Goal: Transaction & Acquisition: Purchase product/service

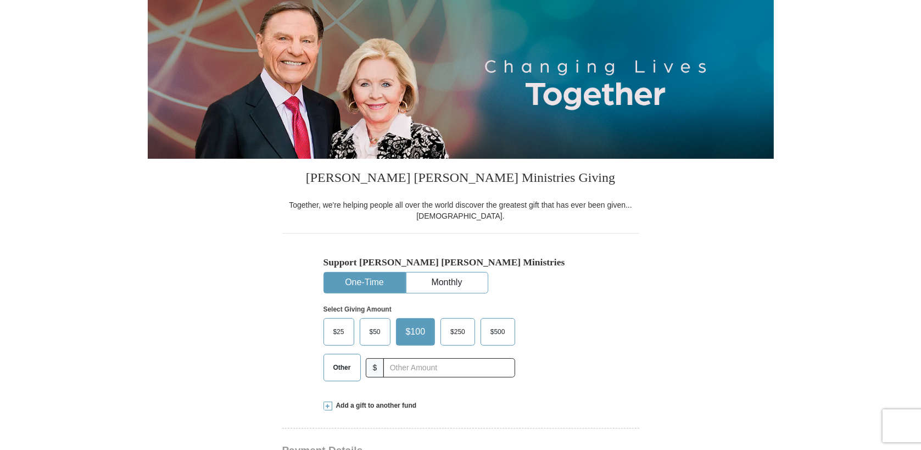
scroll to position [121, 0]
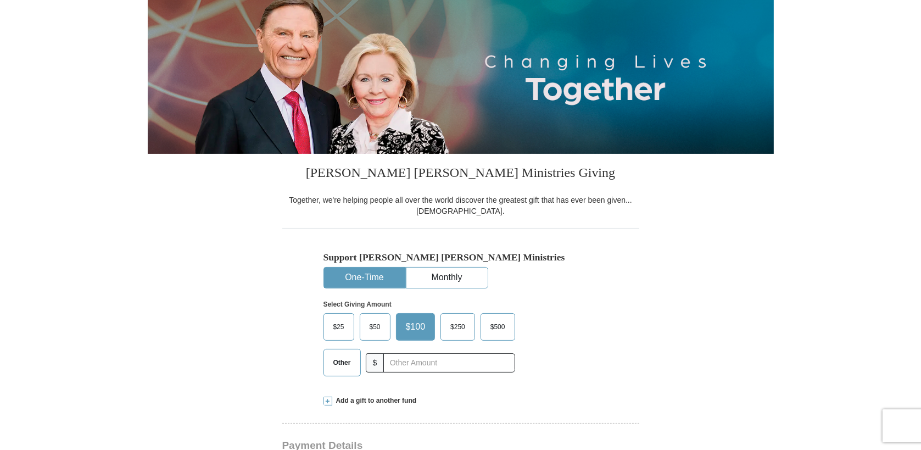
click at [375, 325] on span "$50" at bounding box center [375, 326] width 22 height 16
click at [0, 0] on input "$50" at bounding box center [0, 0] width 0 height 0
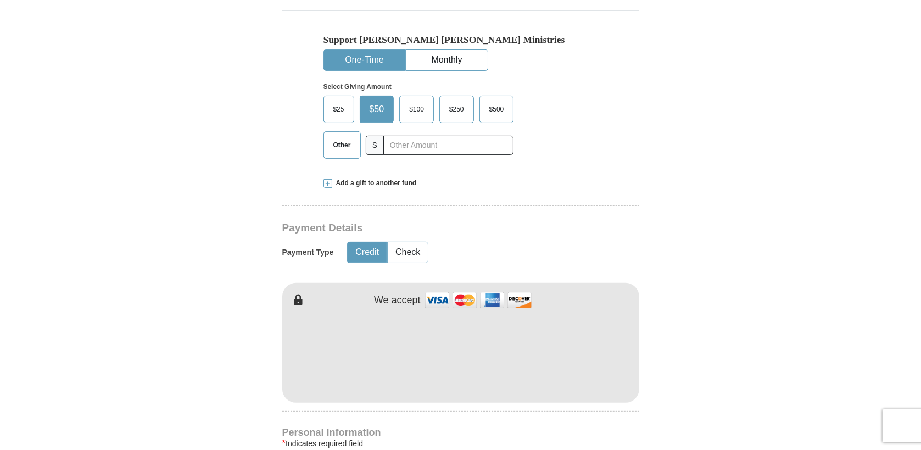
scroll to position [345, 0]
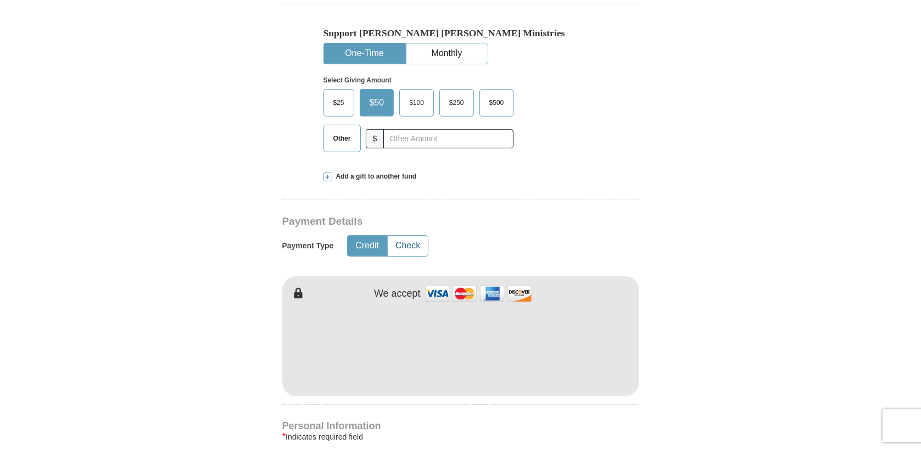
click at [416, 243] on button "Check" at bounding box center [408, 245] width 40 height 20
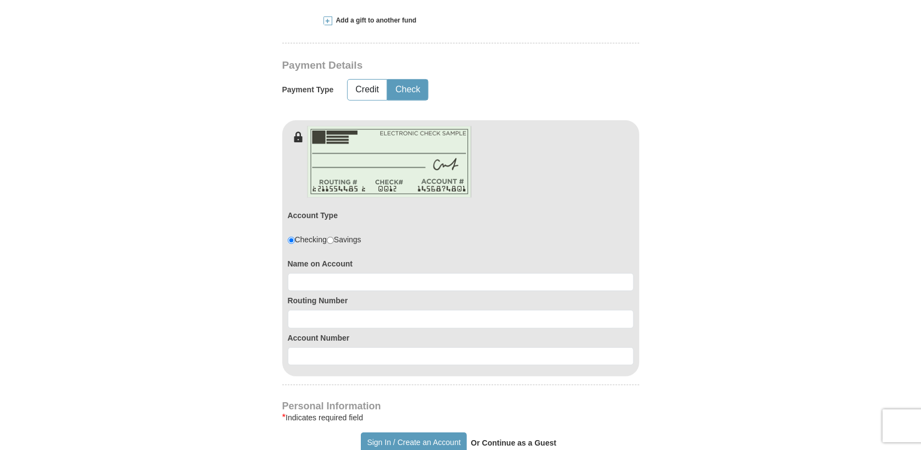
scroll to position [504, 0]
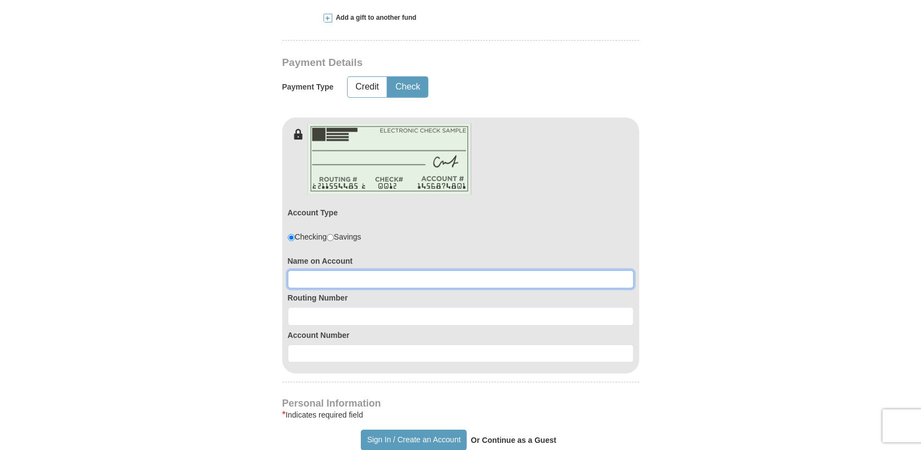
click at [298, 275] on input at bounding box center [461, 279] width 346 height 19
type input "[PERSON_NAME] and [PERSON_NAME]"
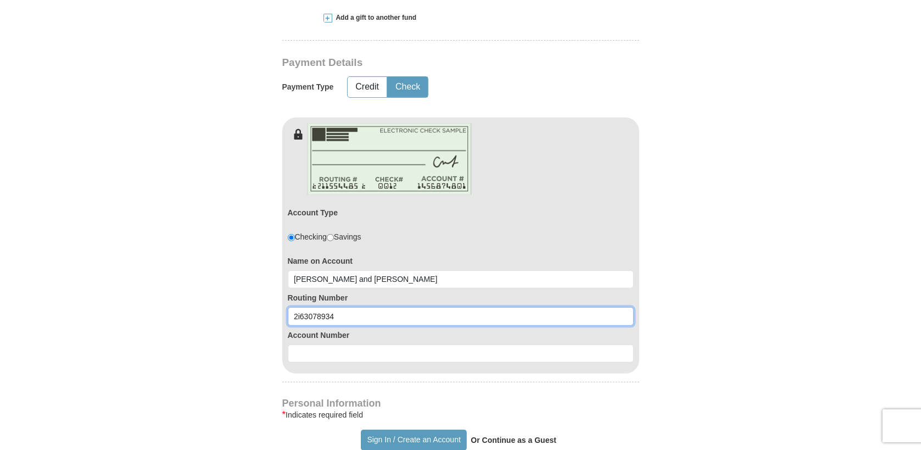
type input "2i63078934"
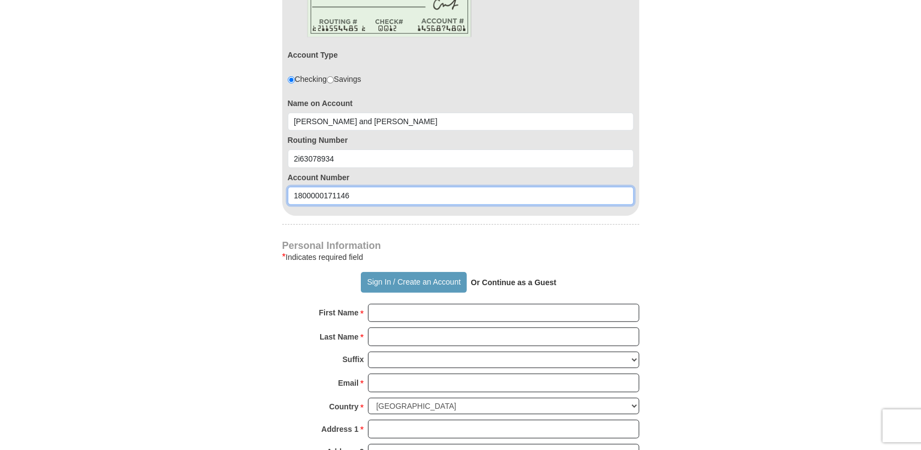
scroll to position [675, 0]
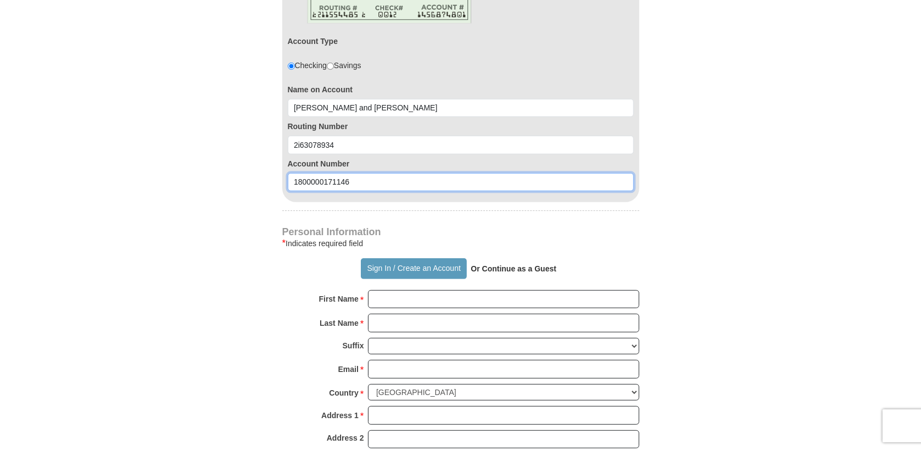
type input "1800000171146"
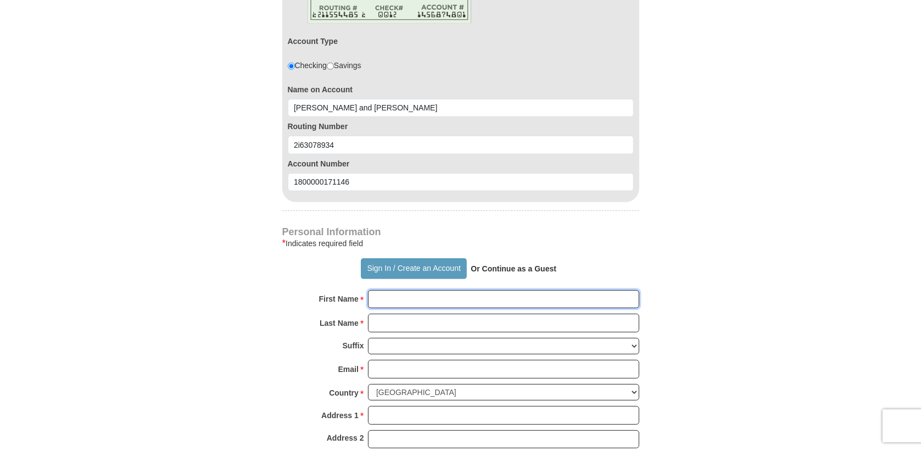
click at [369, 298] on input "First Name *" at bounding box center [503, 299] width 271 height 19
type input "[PERSON_NAME] and [PERSON_NAME]"
type input "[PERSON_NAME]"
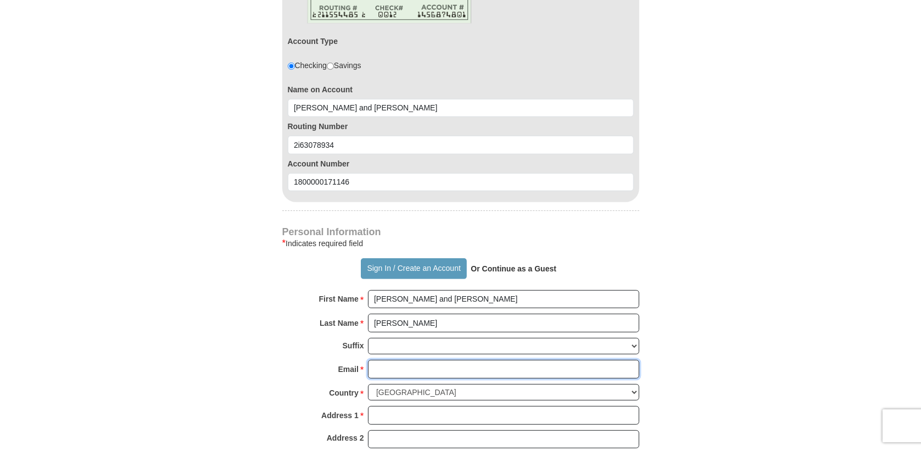
type input "[EMAIL_ADDRESS][DOMAIN_NAME]"
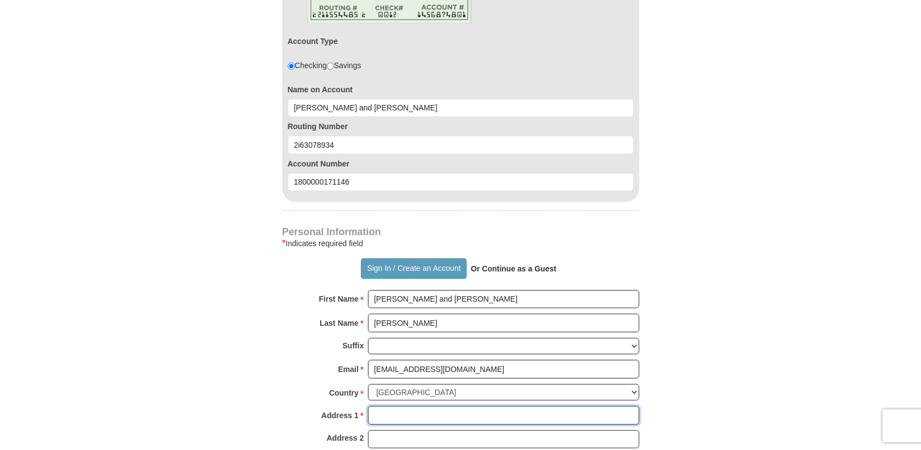
type input "[STREET_ADDRESS]"
type input "[GEOGRAPHIC_DATA]"
select select "FL"
type input "32068-4264"
type input "9048590516"
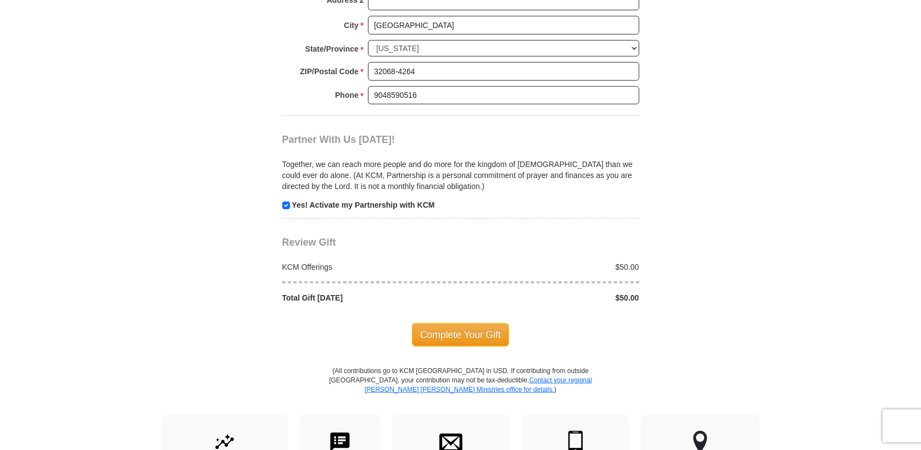
scroll to position [1134, 0]
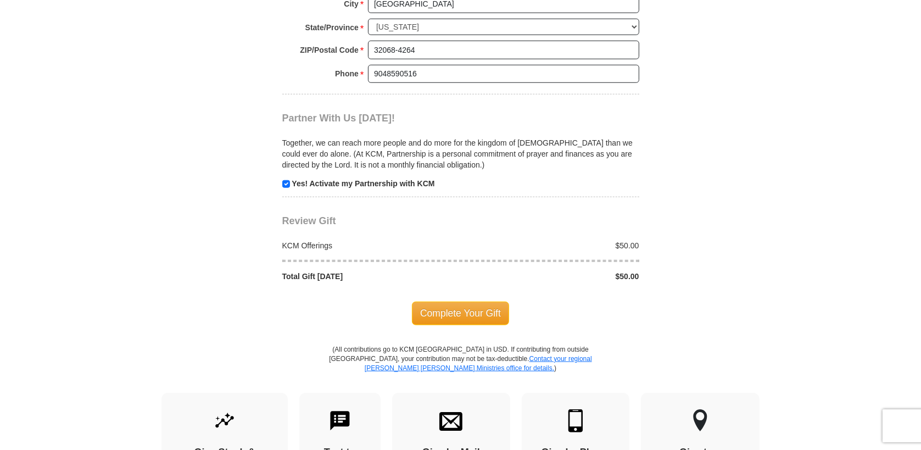
click at [458, 306] on span "Complete Your Gift" at bounding box center [460, 312] width 97 height 23
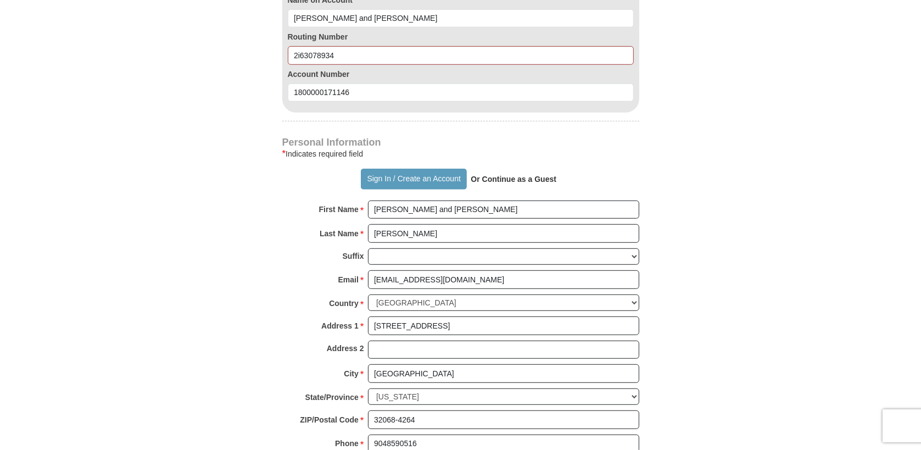
scroll to position [764, 0]
click at [515, 180] on strong "Or Continue as a Guest" at bounding box center [513, 179] width 86 height 9
click at [488, 172] on p "Or Continue as a Guest" at bounding box center [513, 179] width 93 height 19
click at [492, 177] on strong "Or Continue as a Guest" at bounding box center [513, 179] width 86 height 9
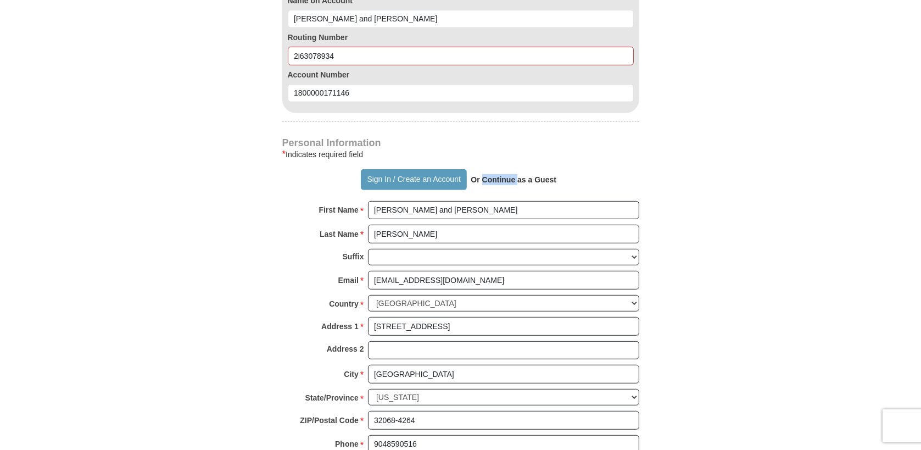
click at [492, 177] on strong "Or Continue as a Guest" at bounding box center [513, 179] width 86 height 9
drag, startPoint x: 492, startPoint y: 177, endPoint x: 743, endPoint y: 107, distance: 260.9
click at [743, 107] on form "Already have an account? Sign in for faster giving. Don't have an account? Crea…" at bounding box center [461, 28] width 626 height 1496
drag, startPoint x: 335, startPoint y: 52, endPoint x: 263, endPoint y: 66, distance: 73.2
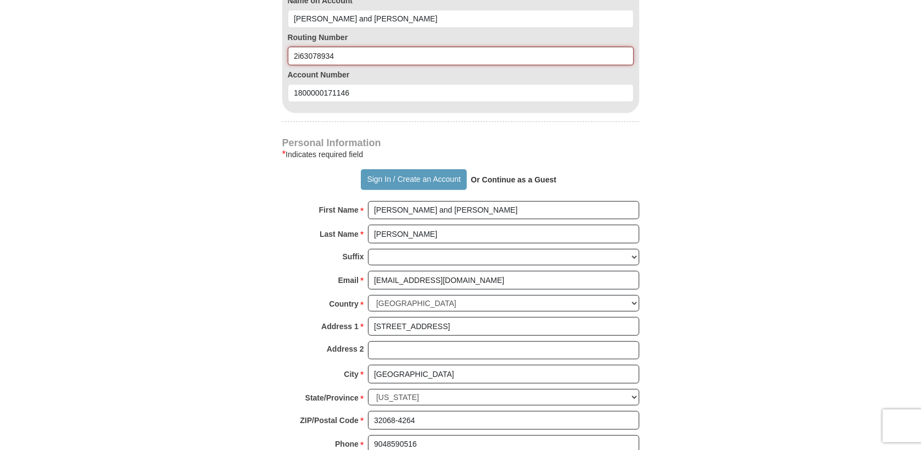
click at [263, 66] on form "Already have an account? Sign in for faster giving. Don't have an account? Crea…" at bounding box center [461, 28] width 626 height 1496
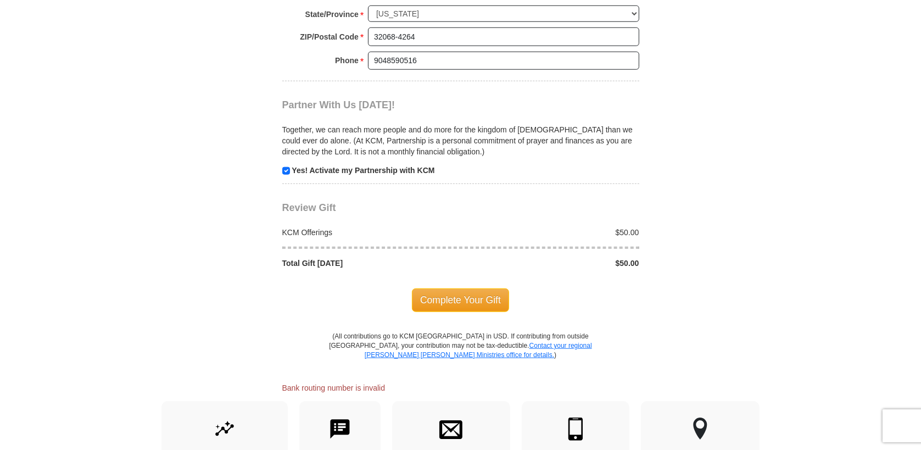
scroll to position [1193, 0]
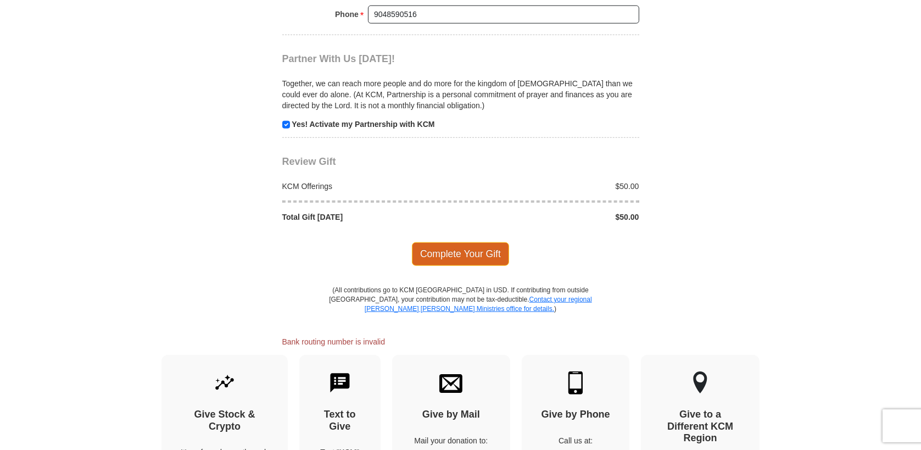
type input "263078934"
click at [458, 244] on span "Complete Your Gift" at bounding box center [460, 253] width 97 height 23
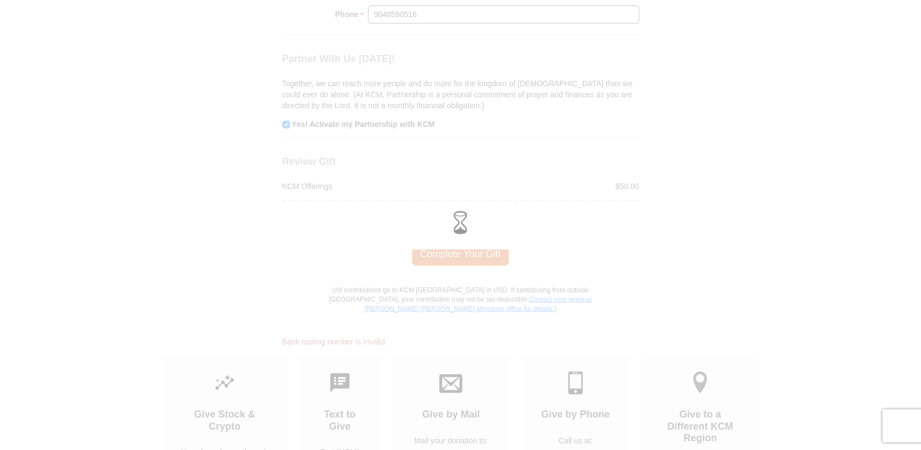
scroll to position [1157, 0]
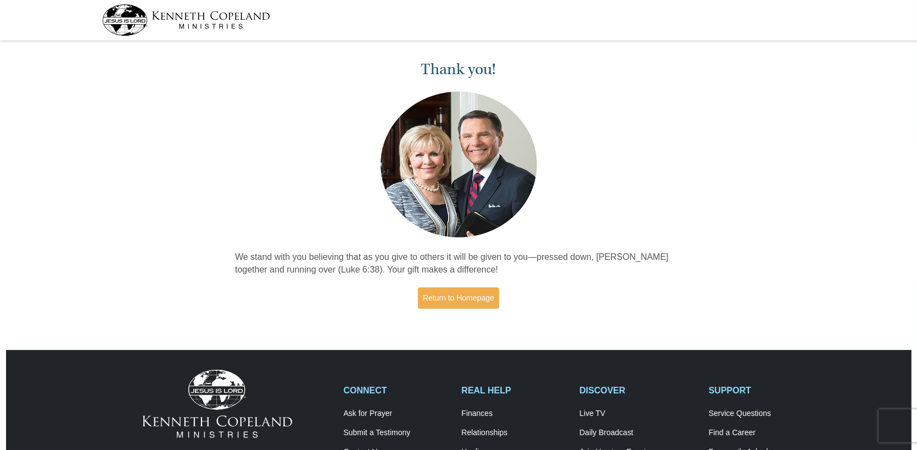
click at [458, 244] on div "Thank you! We stand with you believing that as you give to others it will be gi…" at bounding box center [458, 180] width 458 height 272
click at [455, 295] on link "Return to Homepage" at bounding box center [458, 297] width 81 height 21
